Goal: Navigation & Orientation: Go to known website

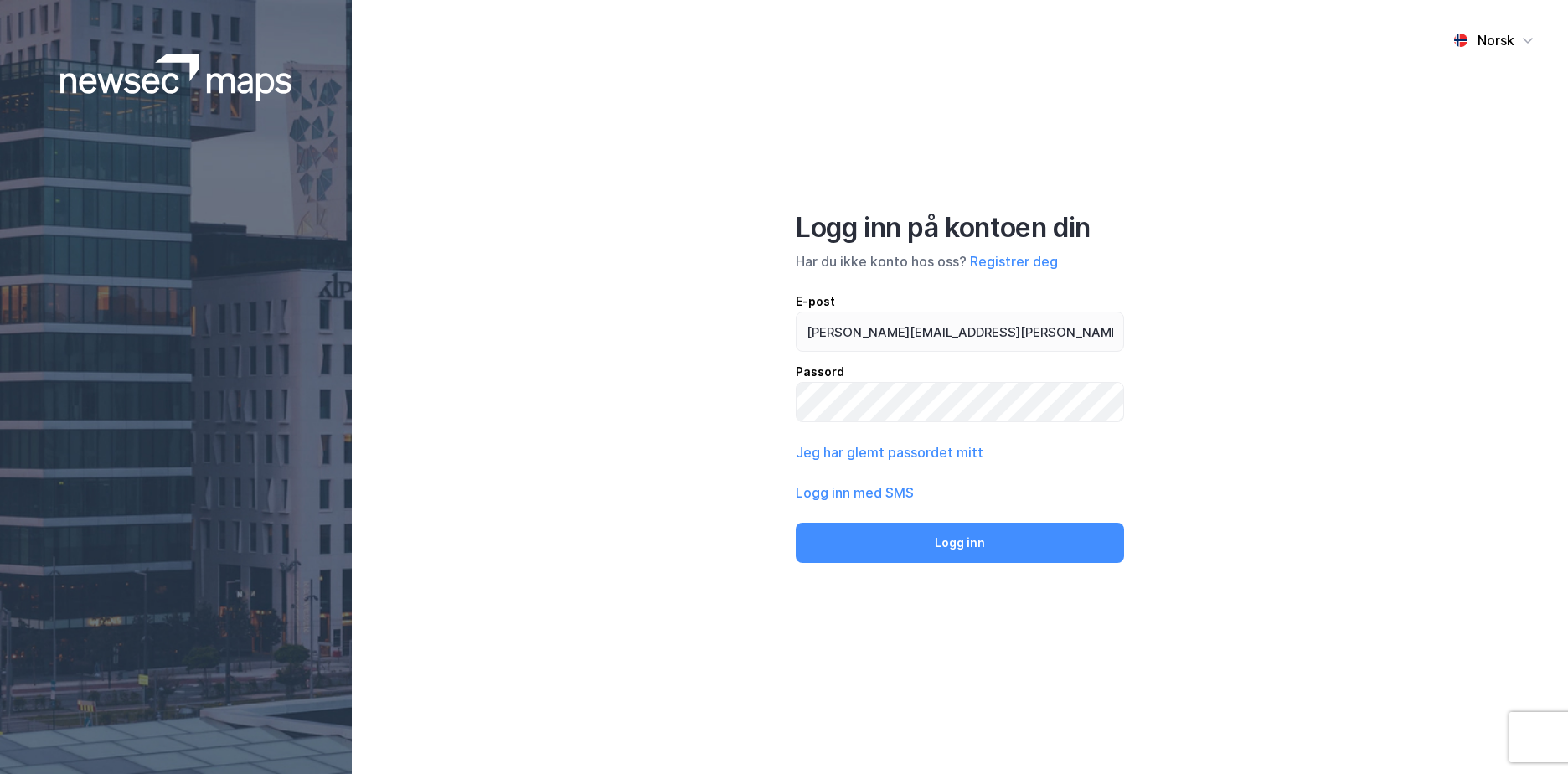
type input "[PERSON_NAME][EMAIL_ADDRESS][PERSON_NAME][DOMAIN_NAME]"
click at [796, 522] on button "Logg inn" at bounding box center [961, 543] width 329 height 41
